Goal: Task Accomplishment & Management: Complete application form

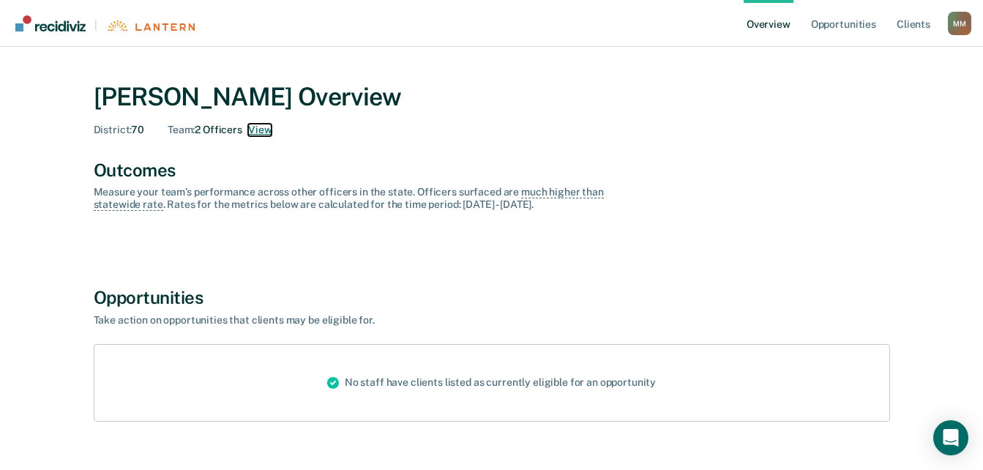
click at [258, 132] on button "View" at bounding box center [259, 130] width 23 height 12
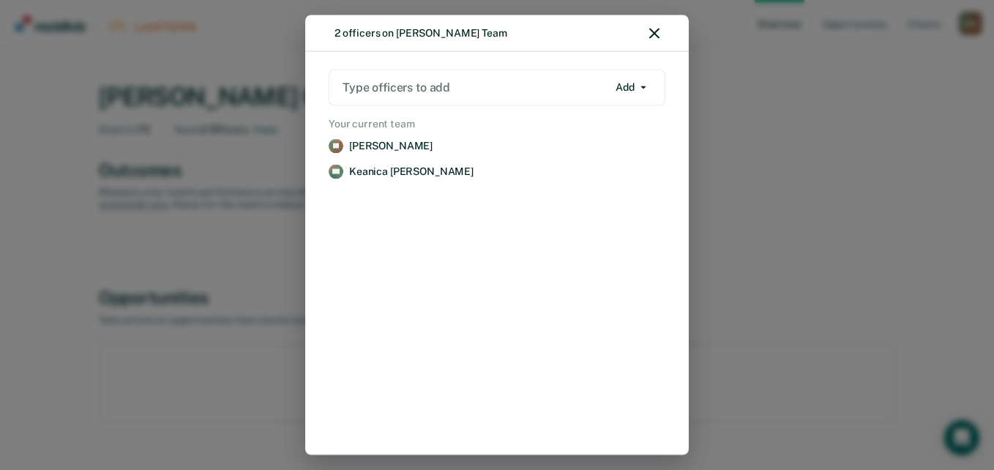
click at [423, 92] on div at bounding box center [475, 87] width 265 height 17
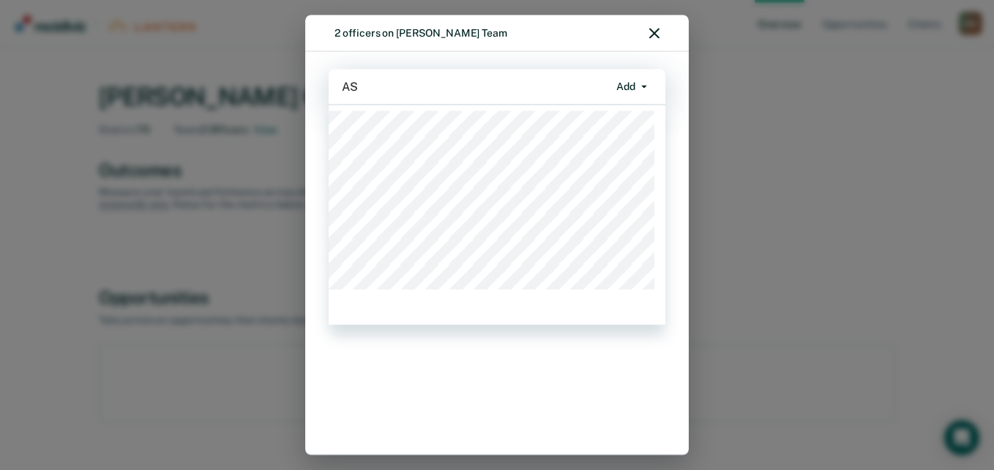
type input "A"
type input "CATR"
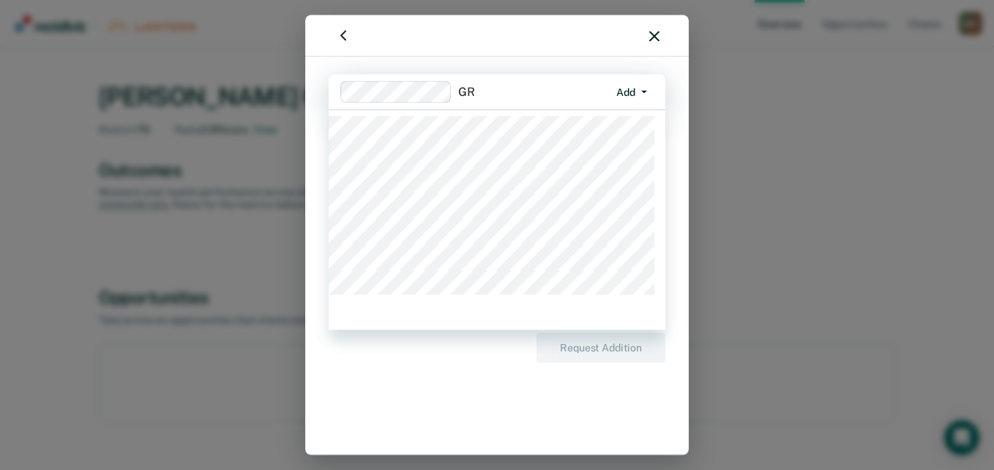
type input "G"
type input "CLAY"
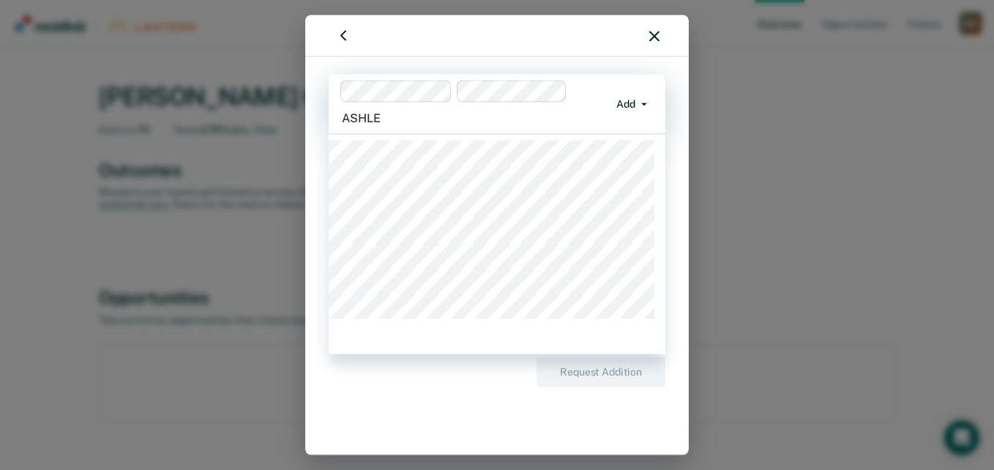
type input "[PERSON_NAME]"
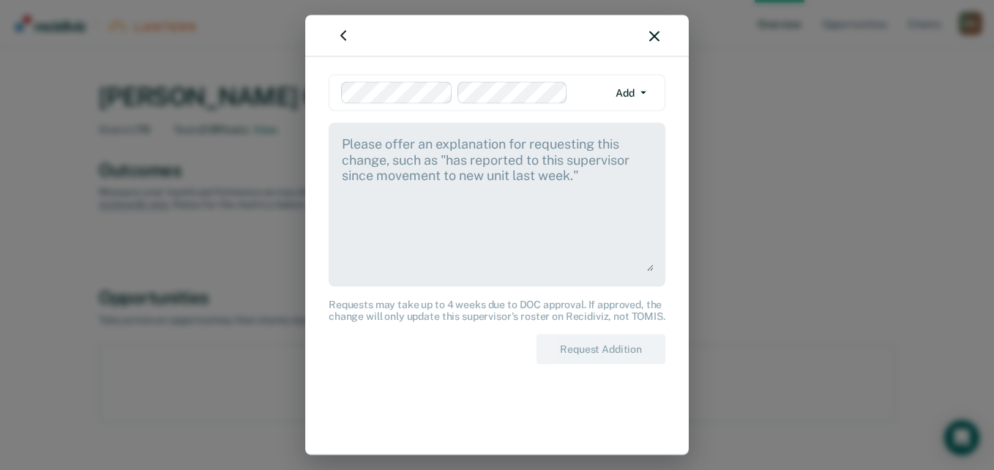
drag, startPoint x: 408, startPoint y: 112, endPoint x: 354, endPoint y: 122, distance: 54.3
click at [354, 122] on div "option [PERSON_NAME], selected. Add Add Remove Requests may take up to 4 weeks …" at bounding box center [497, 256] width 337 height 363
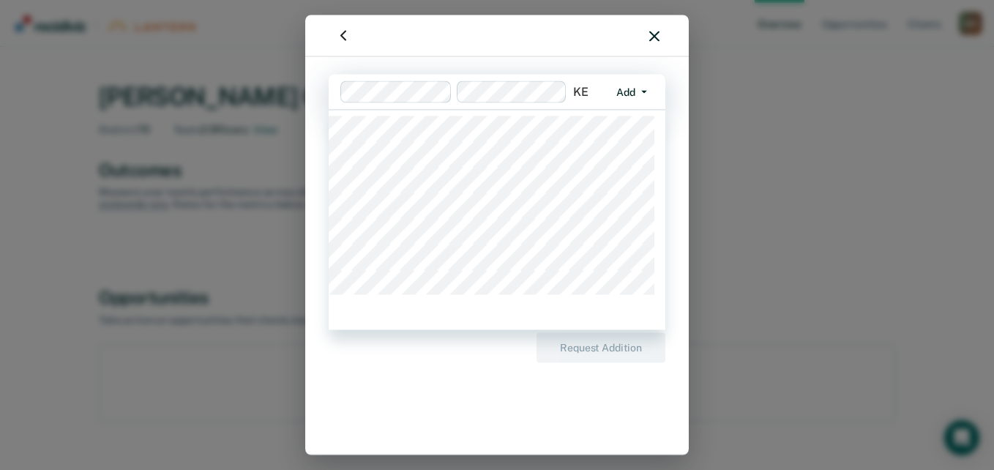
type input "K"
type input "M"
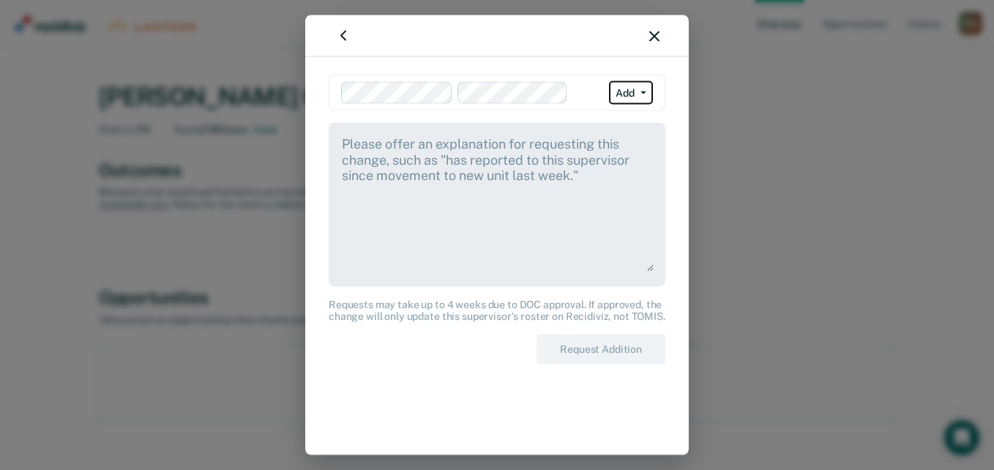
click at [634, 90] on button "Add" at bounding box center [631, 92] width 44 height 23
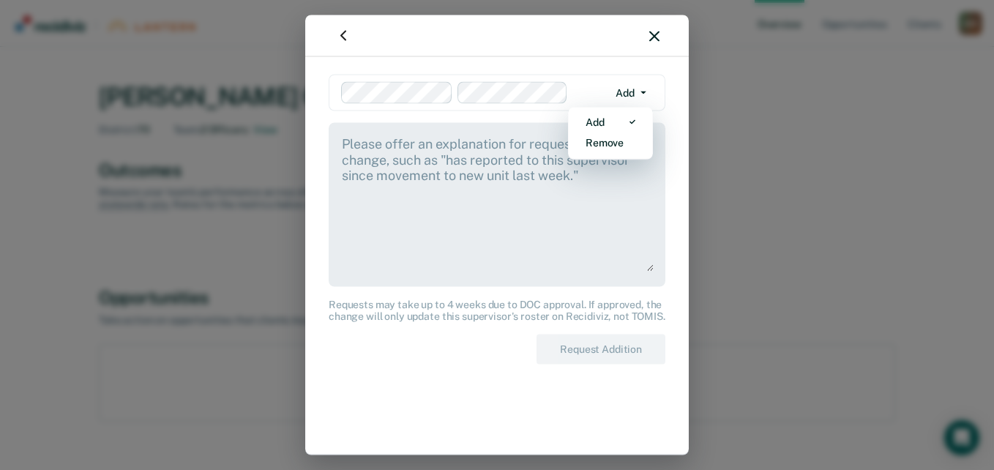
click at [460, 182] on textarea at bounding box center [496, 203] width 313 height 137
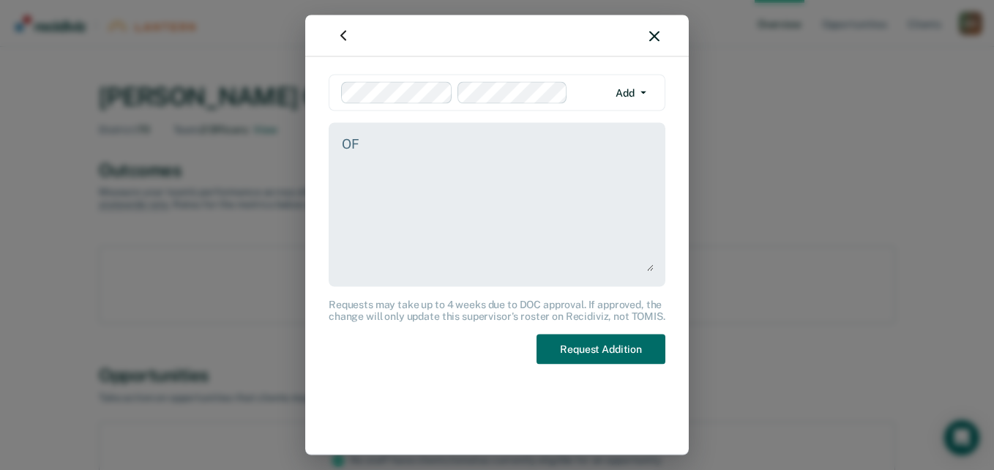
type textarea "O"
type textarea "officers are under my team supervision"
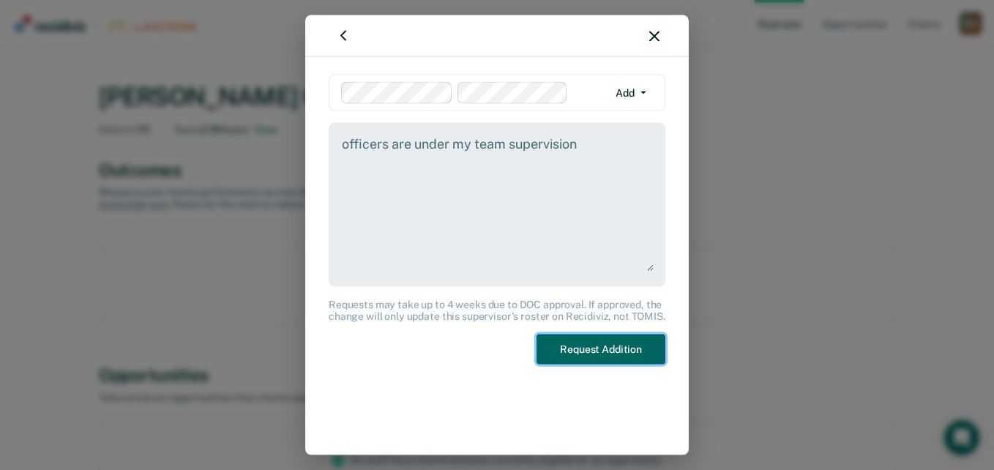
click at [548, 362] on button "Request Addition" at bounding box center [601, 350] width 129 height 30
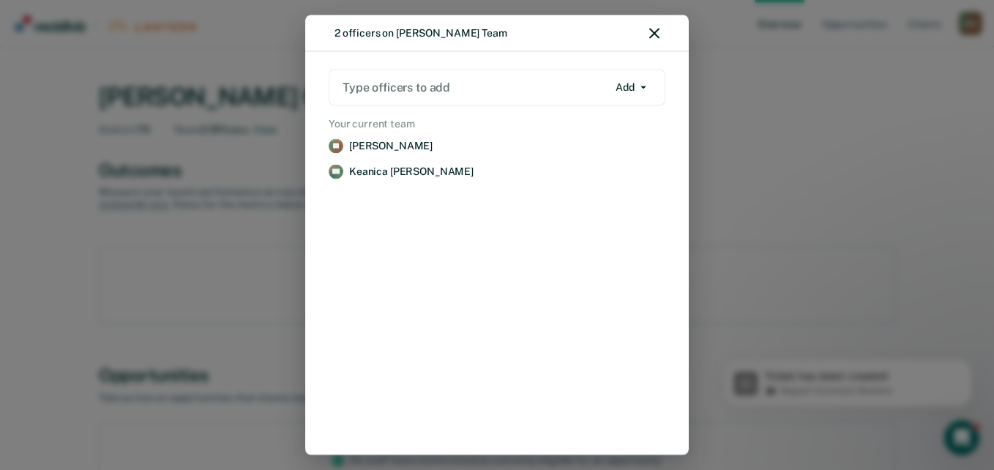
click at [463, 90] on div at bounding box center [475, 87] width 265 height 17
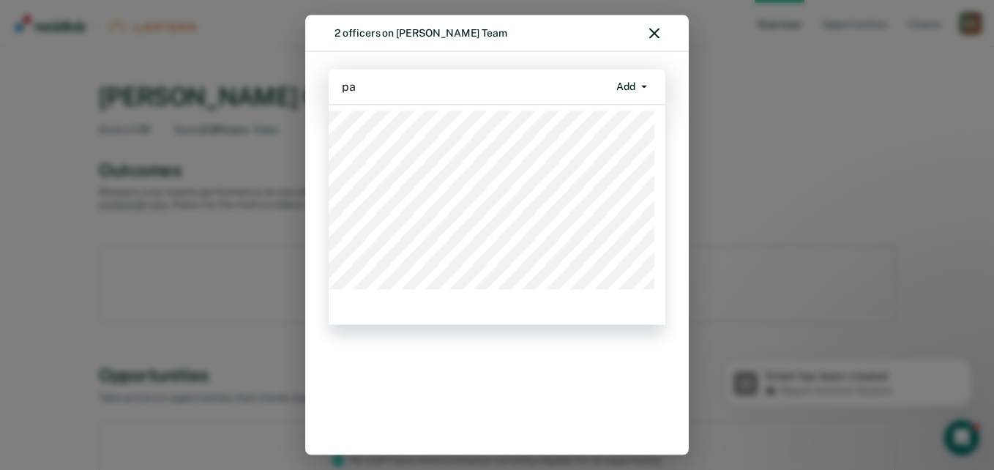
type input "pat"
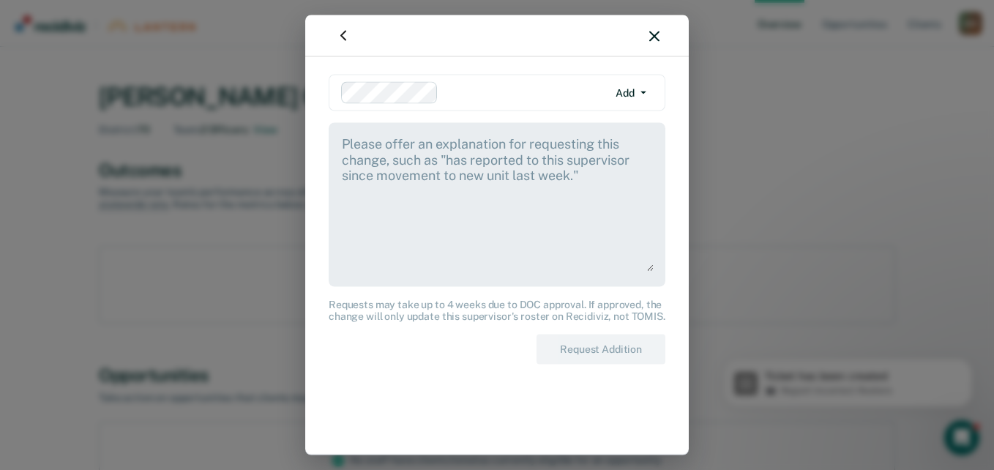
click at [527, 168] on textarea at bounding box center [496, 203] width 313 height 137
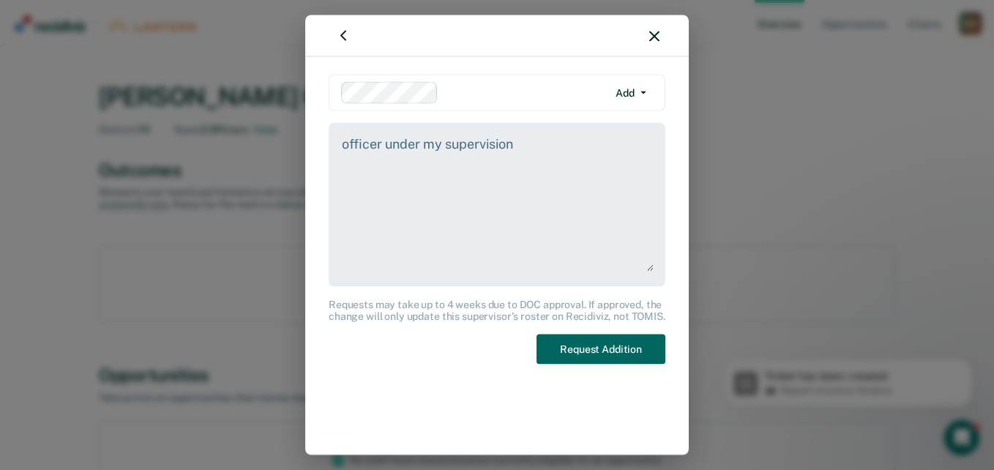
type textarea "officer under my supervision"
click at [579, 346] on button "Request Addition" at bounding box center [601, 350] width 129 height 30
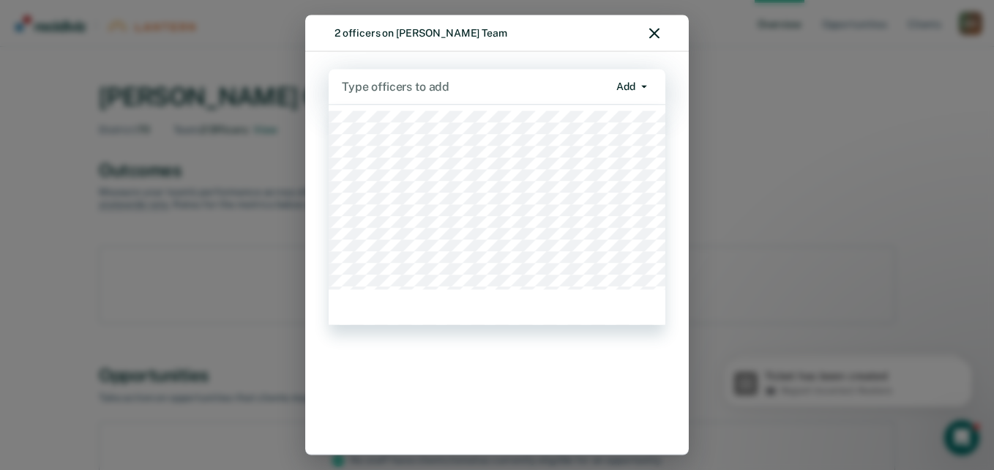
click at [404, 86] on div at bounding box center [475, 86] width 266 height 17
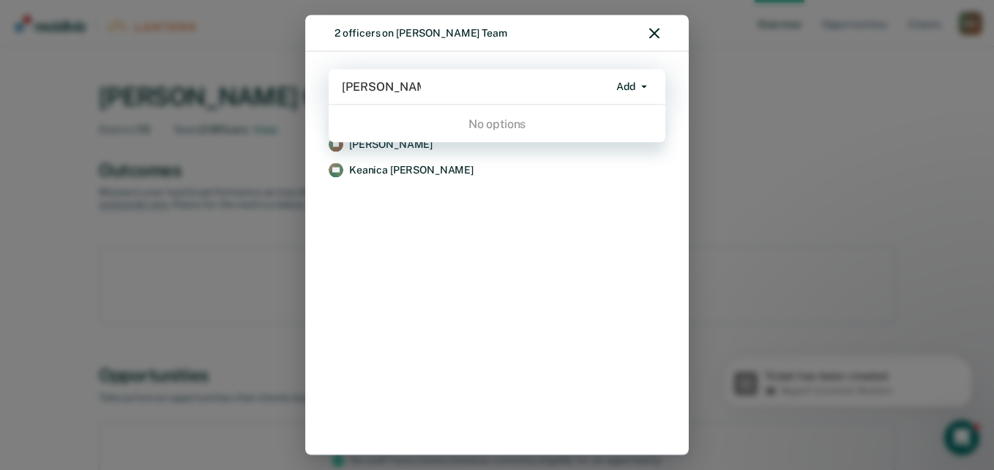
type input "[PERSON_NAME] lakes"
click at [657, 34] on icon "button" at bounding box center [654, 34] width 10 height 10
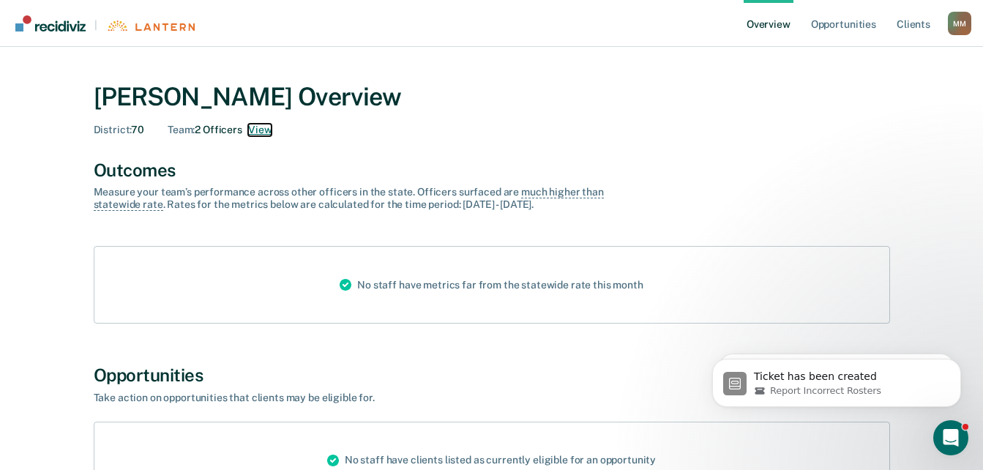
click at [268, 130] on button "View" at bounding box center [259, 130] width 23 height 12
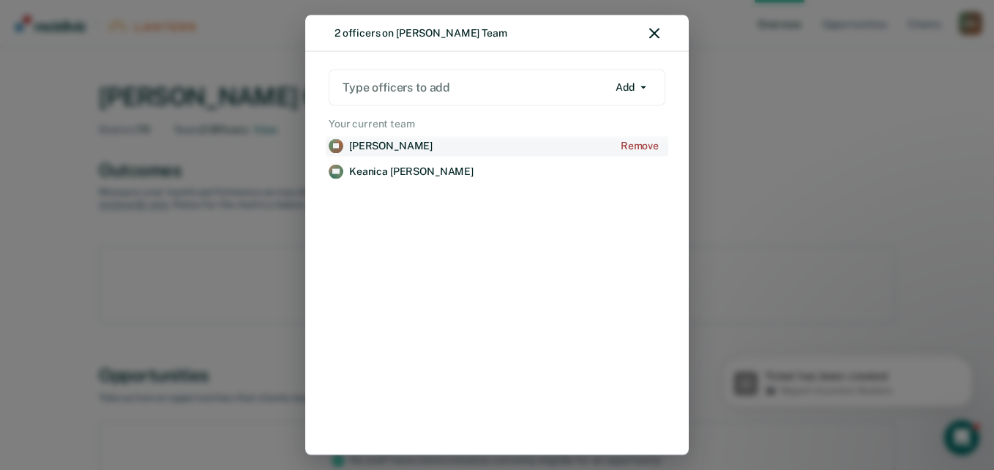
click at [359, 143] on p "[PERSON_NAME]" at bounding box center [390, 146] width 83 height 12
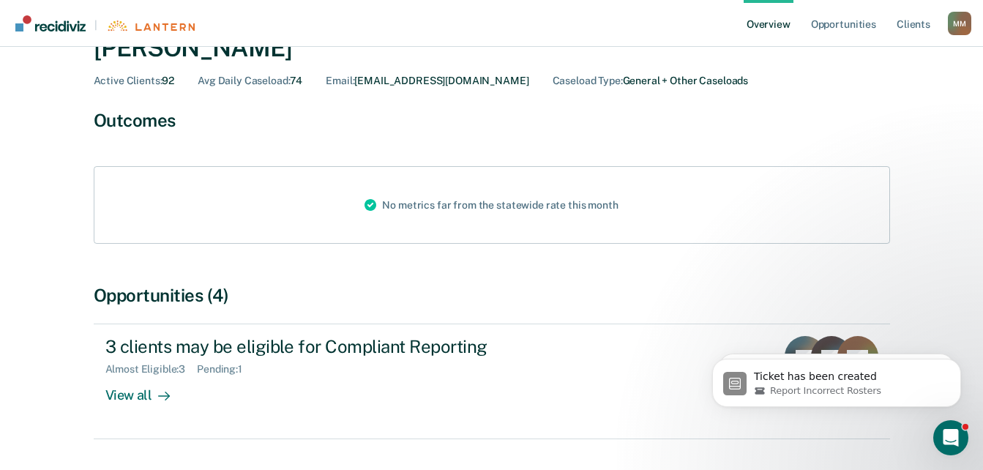
scroll to position [119, 0]
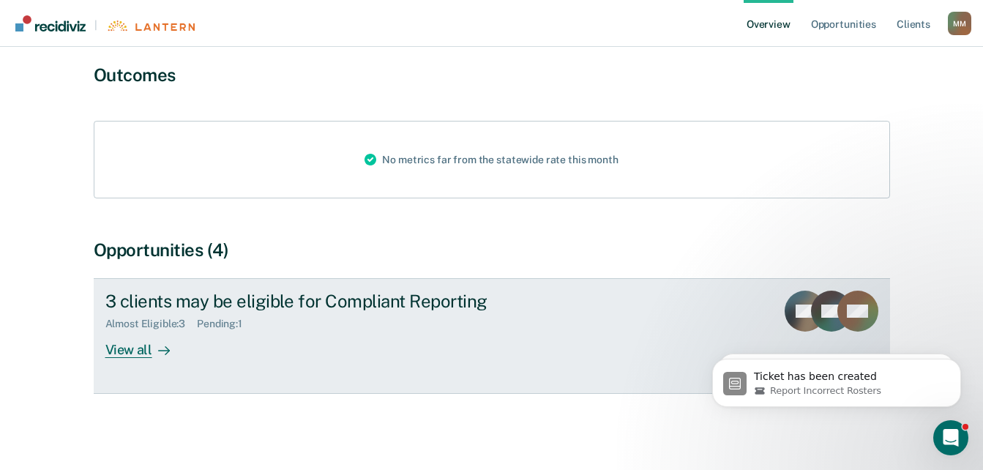
click at [132, 342] on div "View all" at bounding box center [146, 344] width 82 height 29
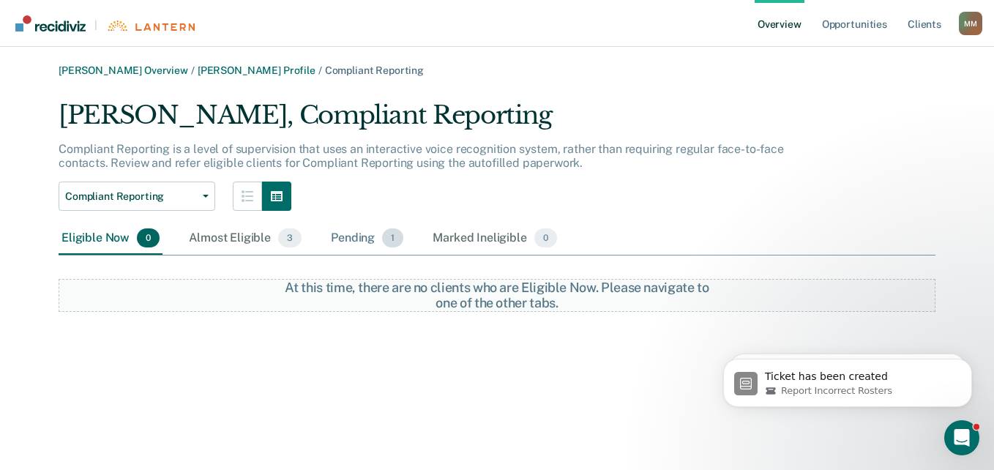
click at [359, 237] on div "Pending 1" at bounding box center [367, 239] width 78 height 32
